Goal: Task Accomplishment & Management: Manage account settings

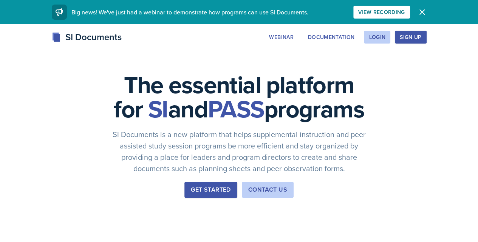
click at [386, 39] on div "Login" at bounding box center [377, 37] width 17 height 6
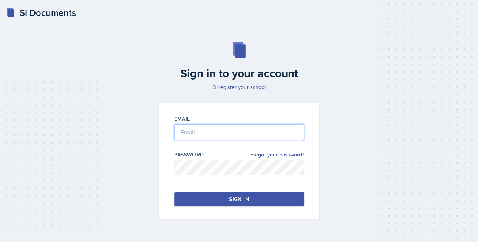
click at [221, 133] on input "email" at bounding box center [239, 132] width 130 height 16
type input "mbrow623@students.kennesaw.edu"
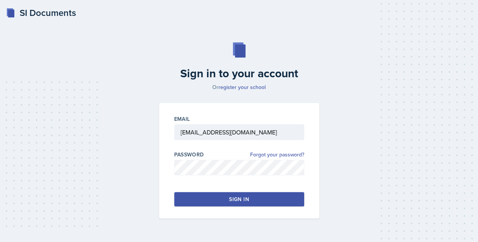
click at [261, 200] on button "Sign in" at bounding box center [239, 199] width 130 height 14
click at [369, 165] on div "Sign in to your account Or register your school Email mbrow623@students.kennesa…" at bounding box center [239, 130] width 460 height 224
click at [262, 200] on button "Sign in" at bounding box center [239, 199] width 130 height 14
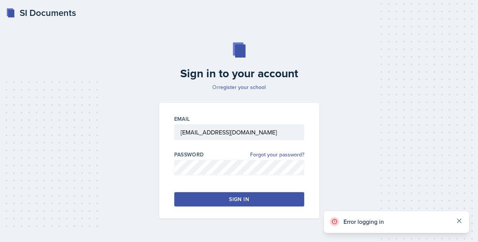
click at [459, 220] on icon at bounding box center [459, 220] width 4 height 4
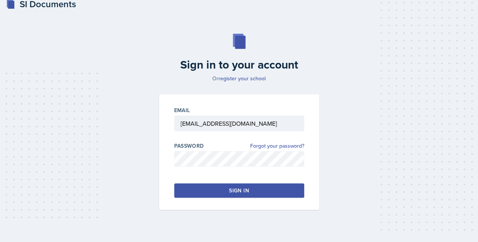
scroll to position [18, 0]
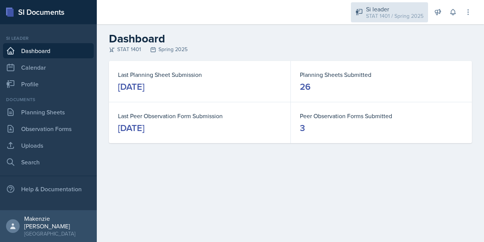
click at [390, 15] on div "STAT 1401 / Spring 2025" at bounding box center [394, 16] width 57 height 8
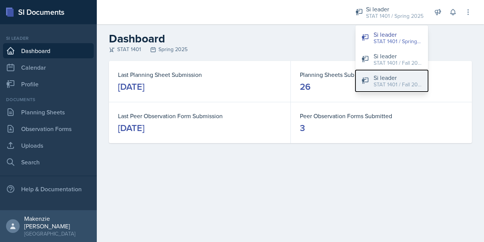
click at [409, 82] on div "STAT 1401 / Fall 2025" at bounding box center [397, 85] width 48 height 8
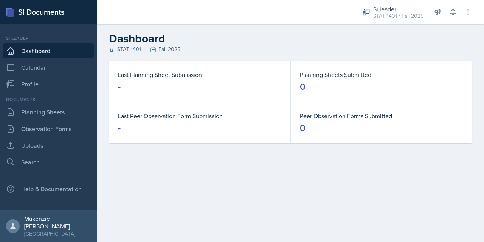
click at [391, 172] on main "Dashboard STAT 1401 Fall 2025 Last Planning Sheet Submission - Planning Sheets …" at bounding box center [290, 132] width 387 height 217
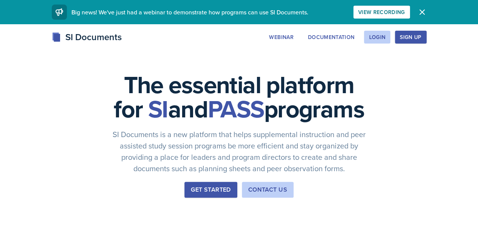
click at [386, 36] on div "Login" at bounding box center [377, 37] width 17 height 6
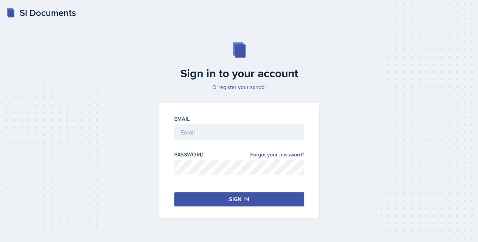
click at [233, 135] on input "email" at bounding box center [239, 132] width 130 height 16
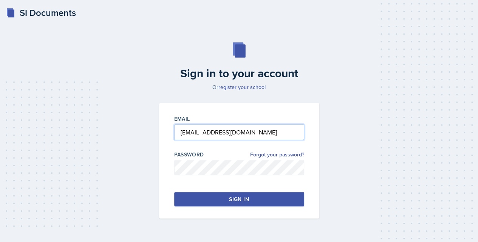
type input "[EMAIL_ADDRESS][DOMAIN_NAME]"
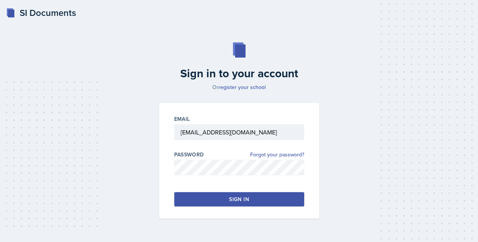
click at [193, 203] on button "Sign in" at bounding box center [239, 199] width 130 height 14
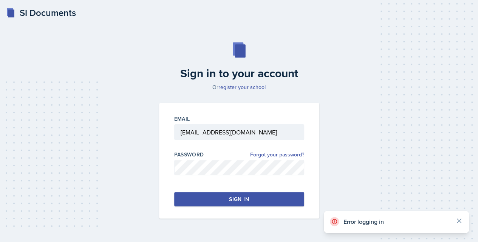
click at [130, 201] on div "Sign in to your account Or register your school Email [EMAIL_ADDRESS][DOMAIN_NA…" at bounding box center [239, 130] width 460 height 224
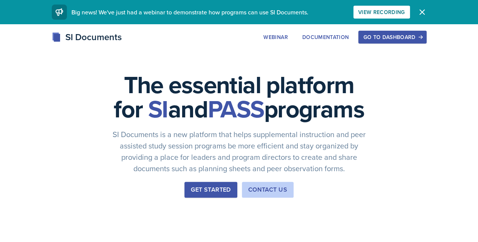
click at [421, 37] on div "Go to Dashboard" at bounding box center [392, 37] width 58 height 6
